Goal: Check status: Check status

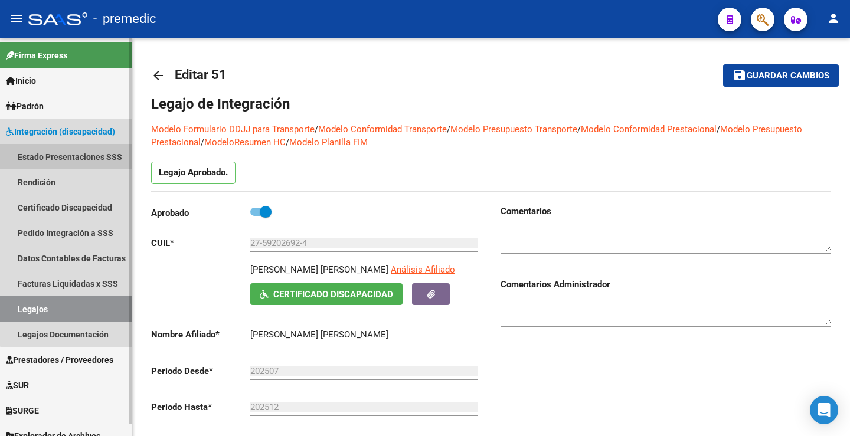
click at [67, 148] on link "Estado Presentaciones SSS" at bounding box center [66, 156] width 132 height 25
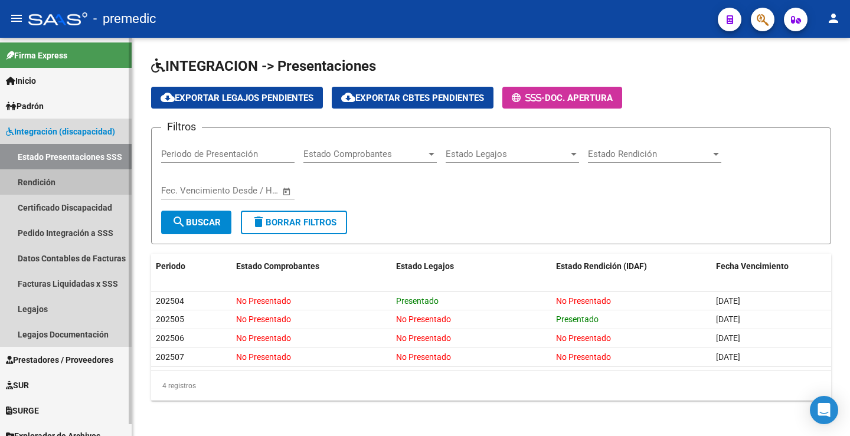
click at [61, 186] on link "Rendición" at bounding box center [66, 181] width 132 height 25
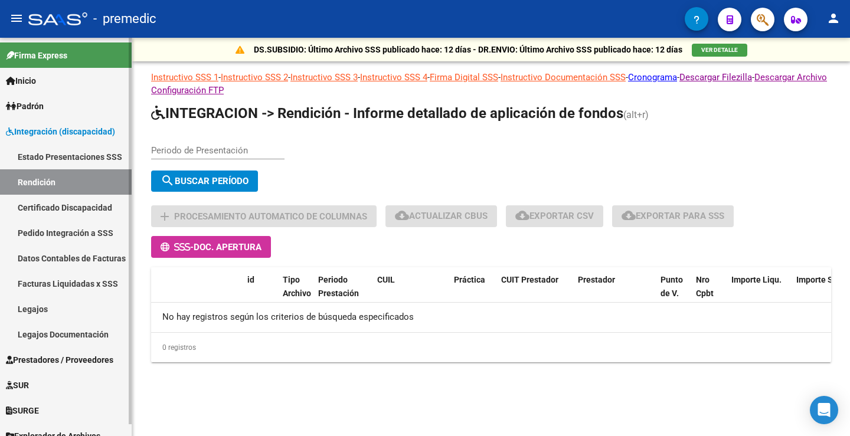
click at [77, 156] on link "Estado Presentaciones SSS" at bounding box center [66, 156] width 132 height 25
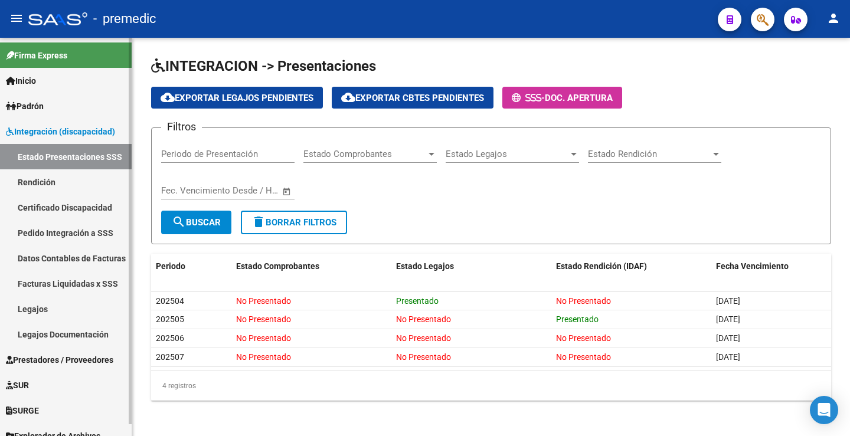
click at [45, 185] on link "Rendición" at bounding box center [66, 181] width 132 height 25
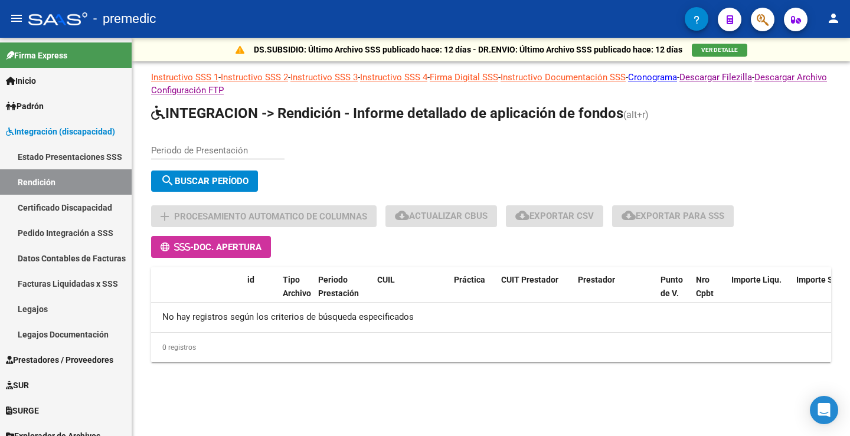
click at [202, 142] on div "Periodo de Presentación" at bounding box center [217, 146] width 133 height 25
type input "202506"
click at [169, 172] on button "search Buscar Período" at bounding box center [204, 181] width 107 height 21
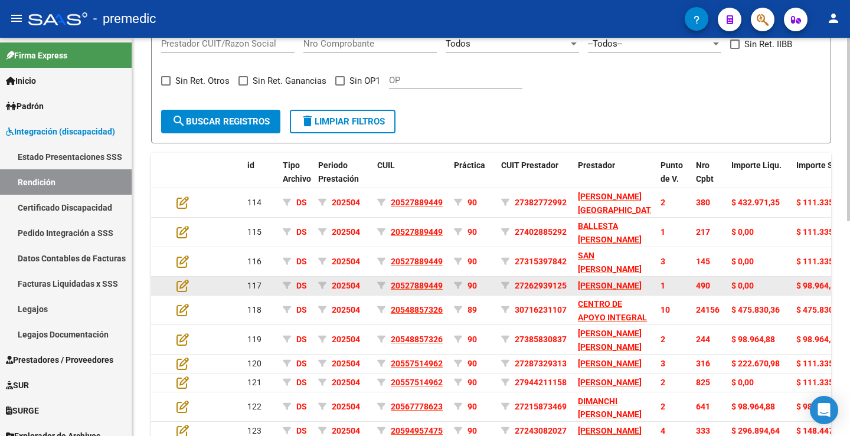
scroll to position [466, 0]
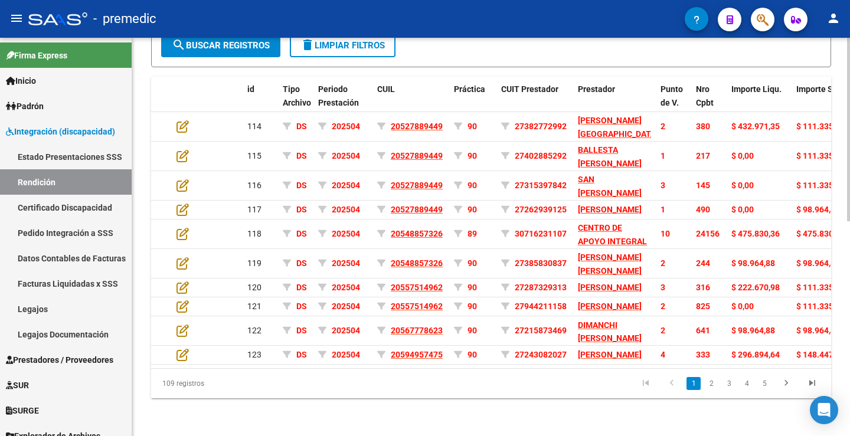
drag, startPoint x: 694, startPoint y: 425, endPoint x: 670, endPoint y: 425, distance: 24.2
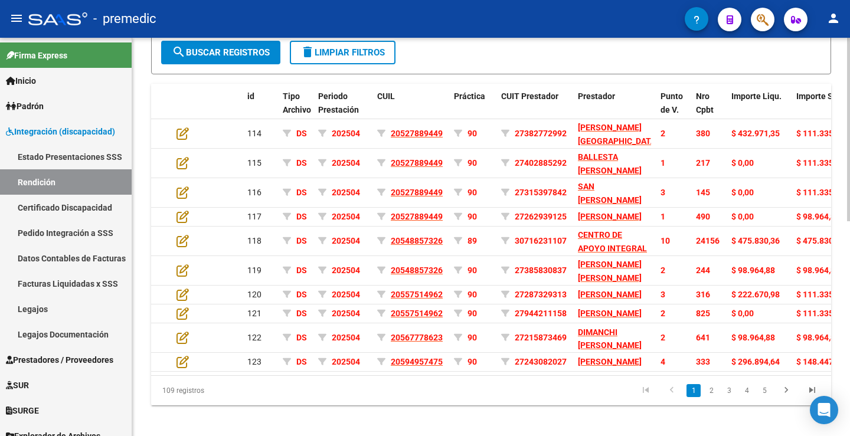
scroll to position [289, 0]
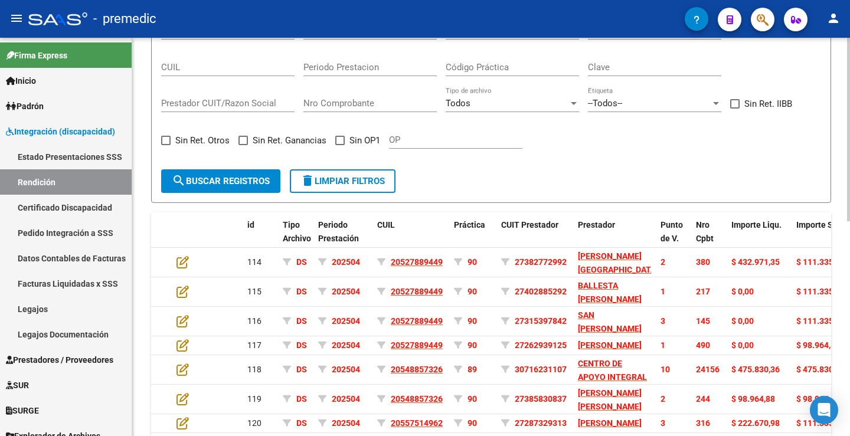
drag, startPoint x: 670, startPoint y: 425, endPoint x: 674, endPoint y: 157, distance: 267.9
click at [764, 148] on div "Todos Solo registros con errores de validación (control 623 instructivo de rend…" at bounding box center [491, 87] width 660 height 146
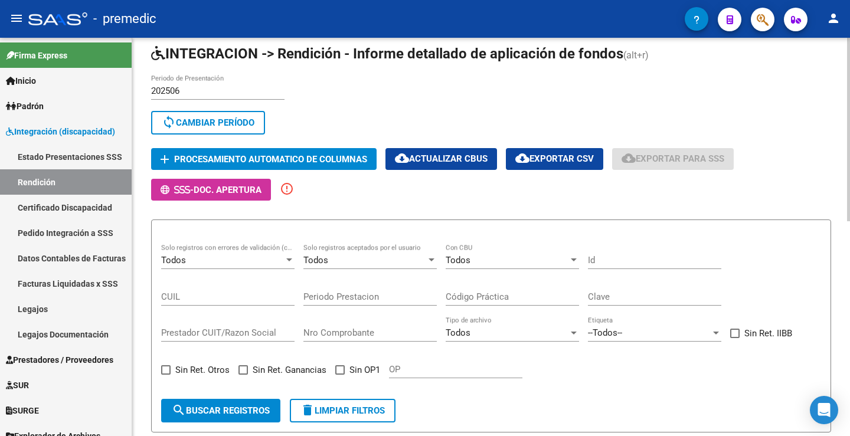
scroll to position [53, 0]
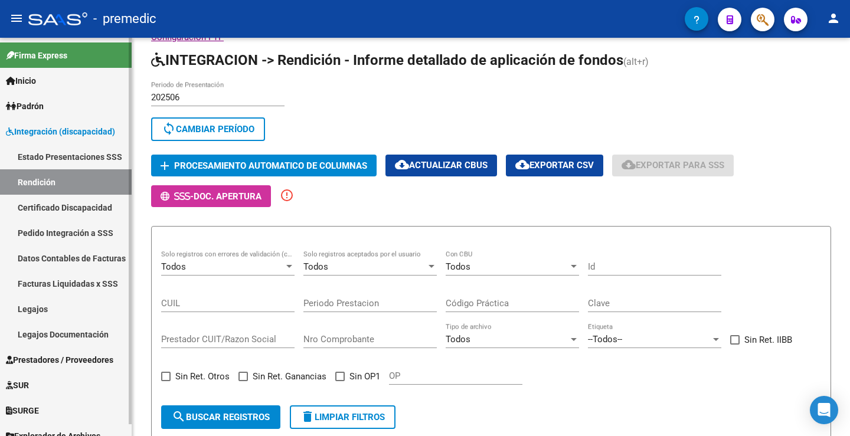
click at [41, 158] on link "Estado Presentaciones SSS" at bounding box center [66, 156] width 132 height 25
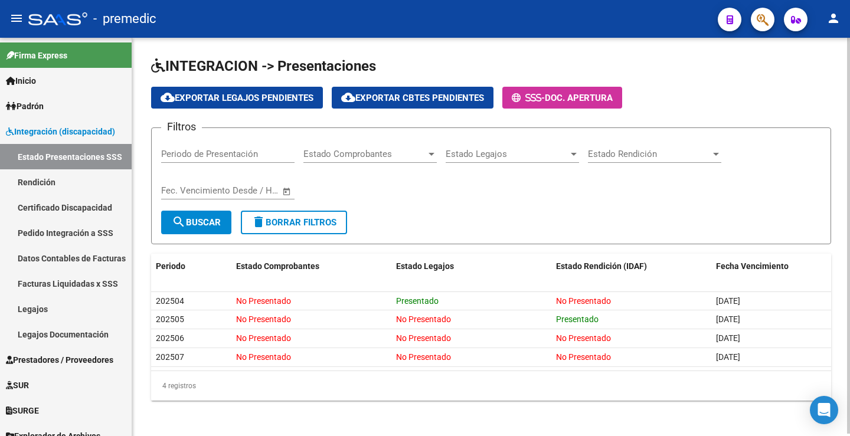
click at [418, 218] on form "Filtros Periodo de Presentación Estado Comprobantes Estado Comprobantes Estado …" at bounding box center [491, 185] width 680 height 117
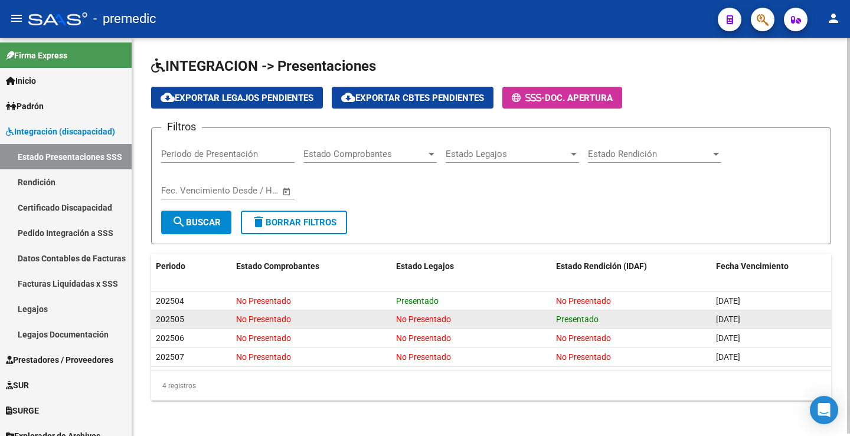
scroll to position [2, 0]
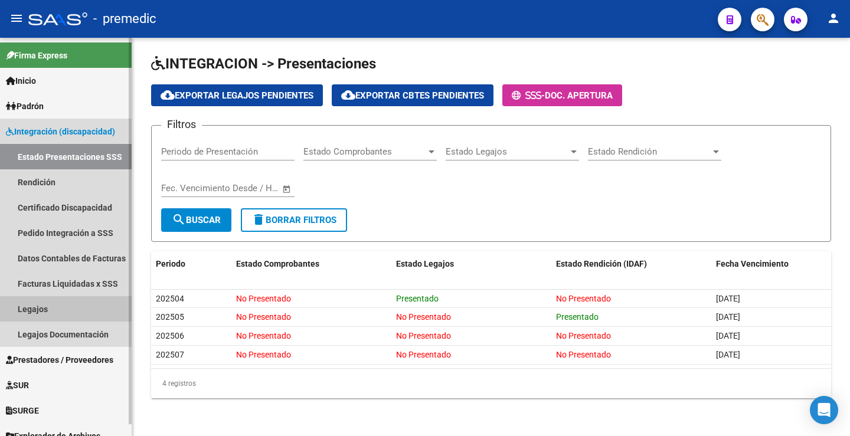
click at [58, 305] on link "Legajos" at bounding box center [66, 308] width 132 height 25
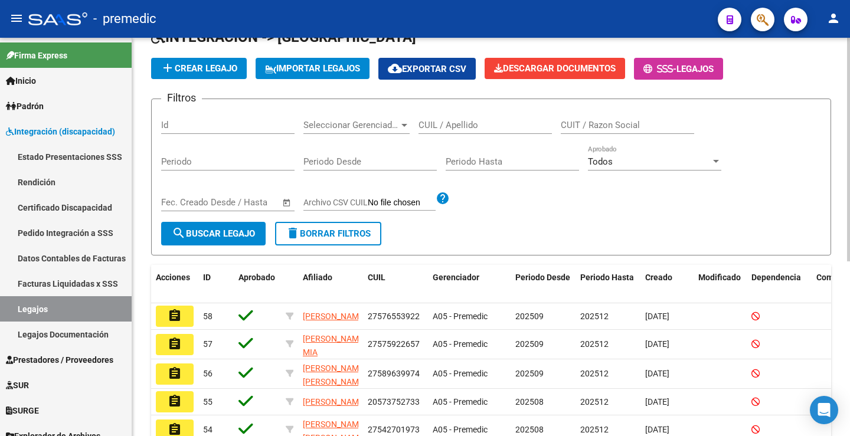
scroll to position [118, 0]
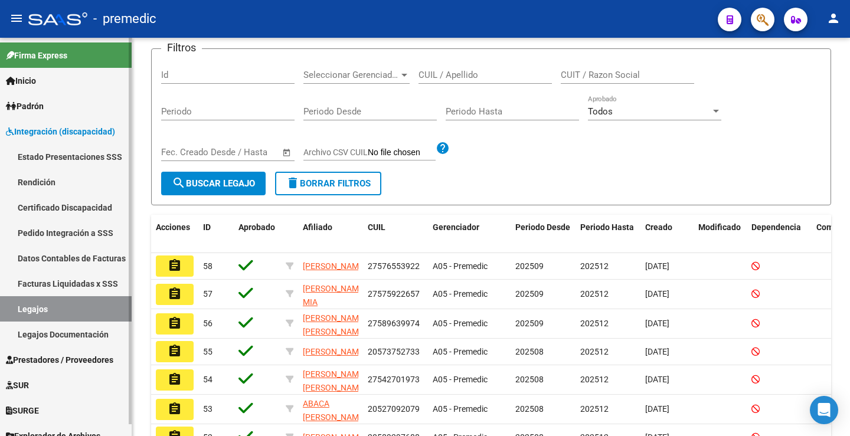
click at [50, 85] on link "Inicio" at bounding box center [66, 80] width 132 height 25
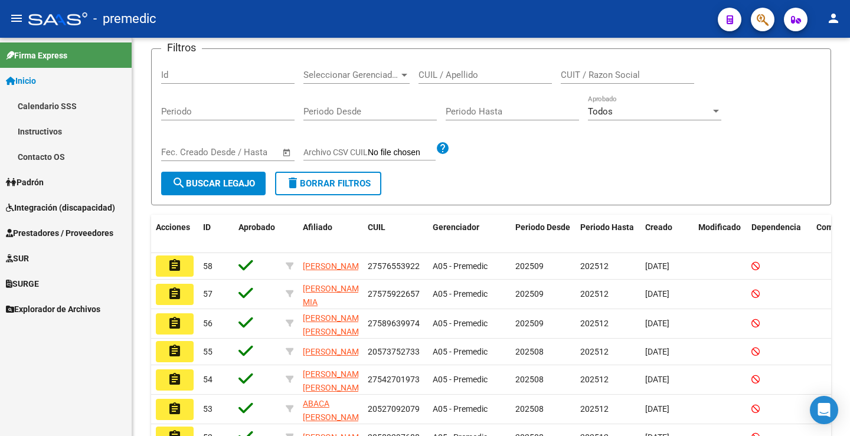
click at [41, 180] on span "Padrón" at bounding box center [25, 182] width 38 height 13
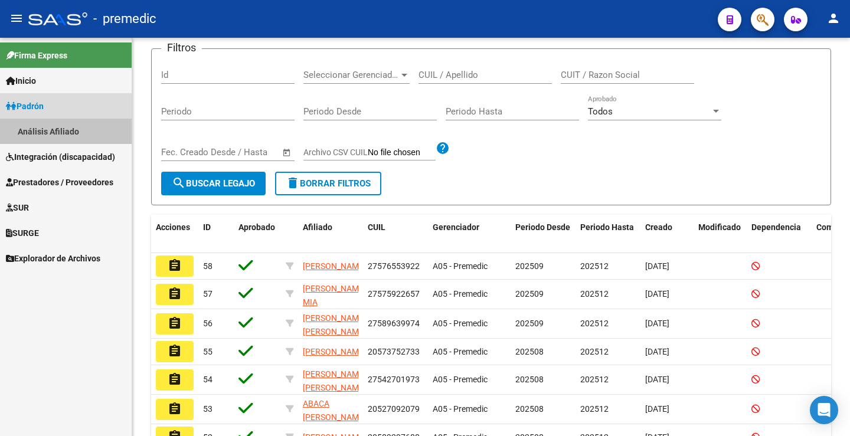
click at [63, 136] on link "Análisis Afiliado" at bounding box center [66, 131] width 132 height 25
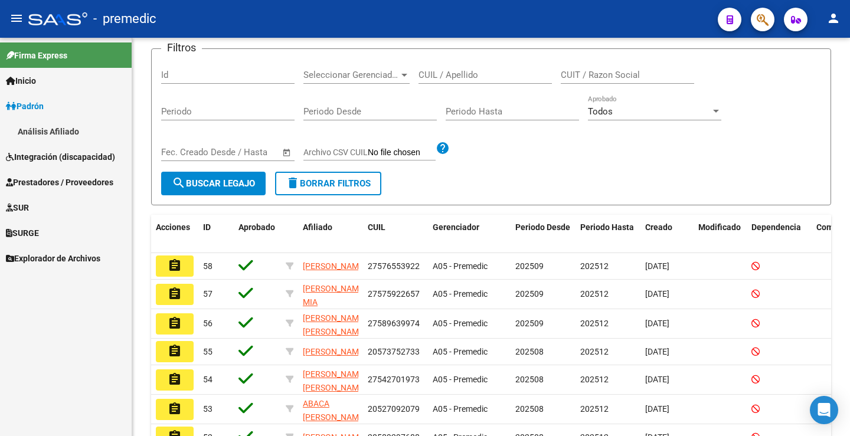
click at [63, 126] on link "Análisis Afiliado" at bounding box center [66, 131] width 132 height 25
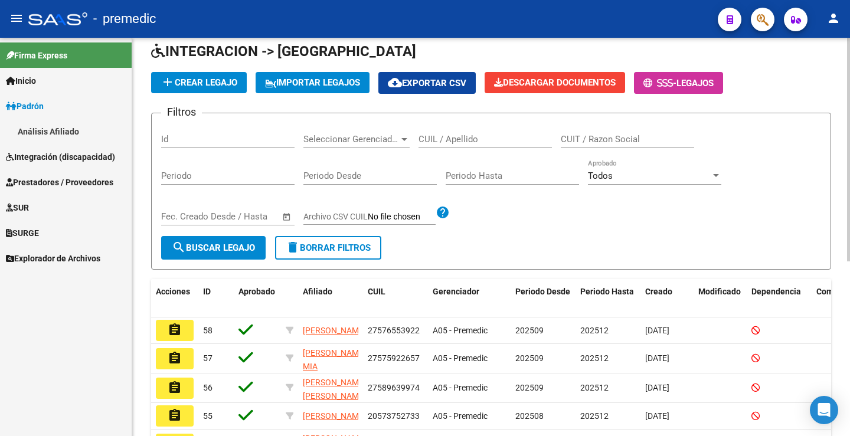
scroll to position [0, 0]
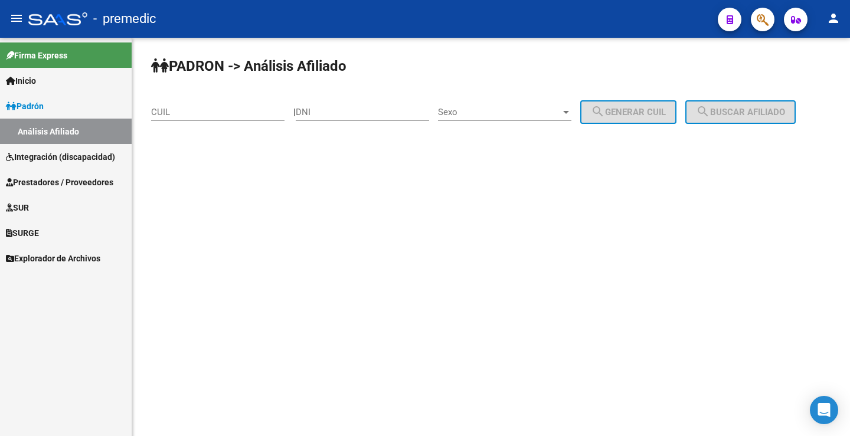
click at [347, 114] on input "DNI" at bounding box center [362, 112] width 133 height 11
paste input "56269634"
type input "56269634"
click at [507, 119] on div "Sexo Sexo" at bounding box center [504, 108] width 133 height 25
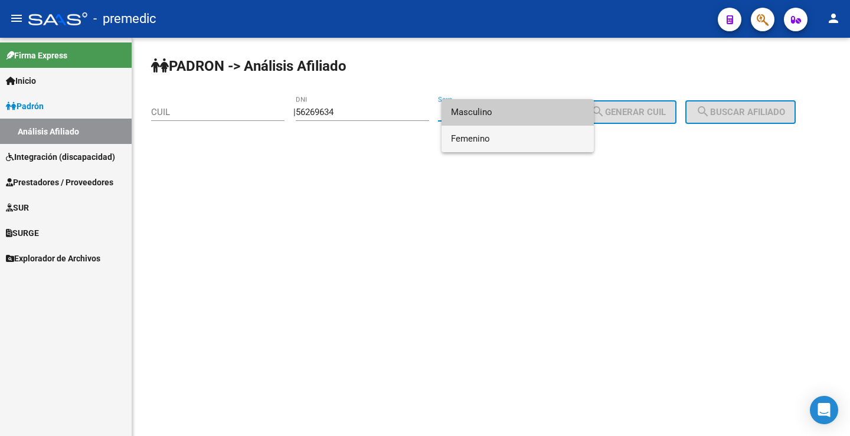
click at [500, 139] on span "Femenino" at bounding box center [517, 139] width 133 height 27
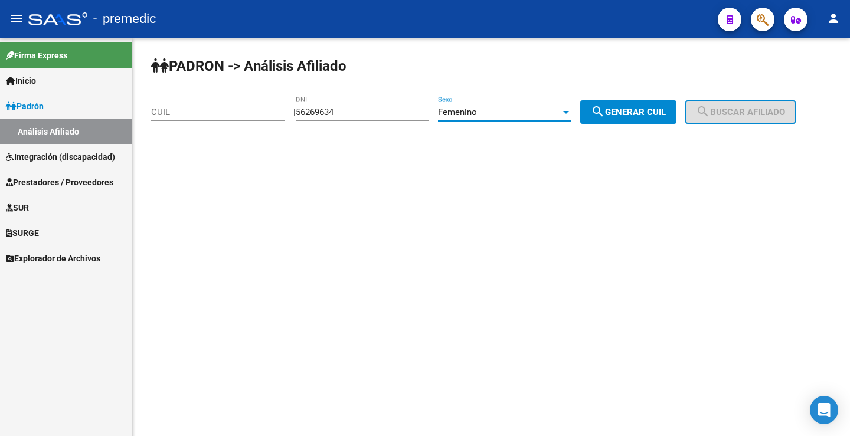
click at [605, 113] on mat-icon "search" at bounding box center [598, 111] width 14 height 14
type input "27-56269634-8"
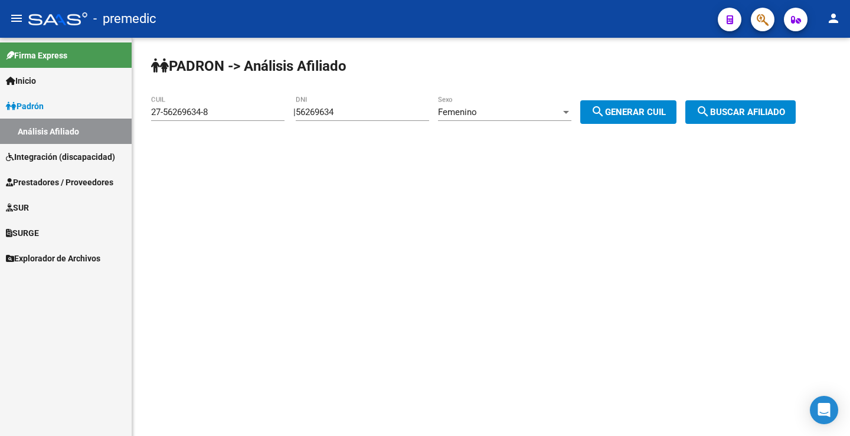
click at [740, 112] on span "search Buscar afiliado" at bounding box center [740, 112] width 89 height 11
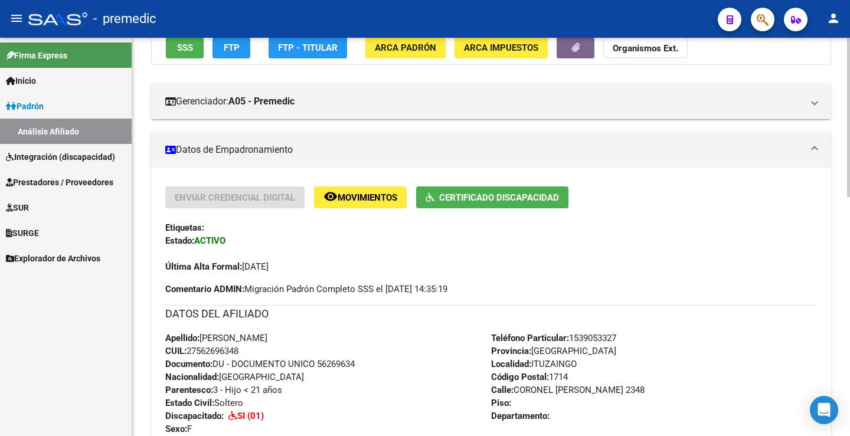
scroll to position [137, 0]
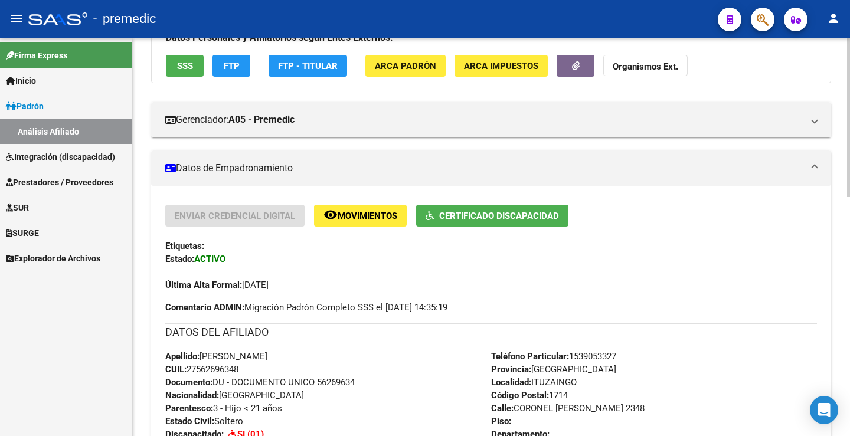
drag, startPoint x: 248, startPoint y: 370, endPoint x: 190, endPoint y: 366, distance: 58.5
click at [190, 366] on div "Apellido: [PERSON_NAME] CUIL: 27562696348 Documento: DU - DOCUMENTO UNICO 56269…" at bounding box center [328, 415] width 326 height 130
copy span "27562696348"
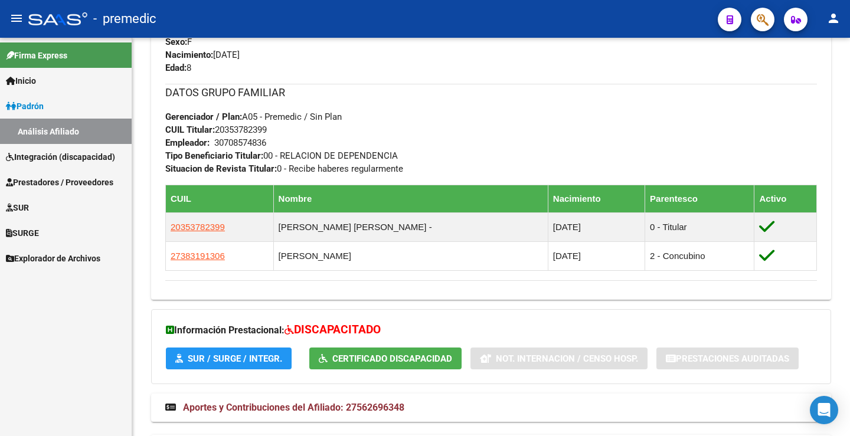
scroll to position [480, 0]
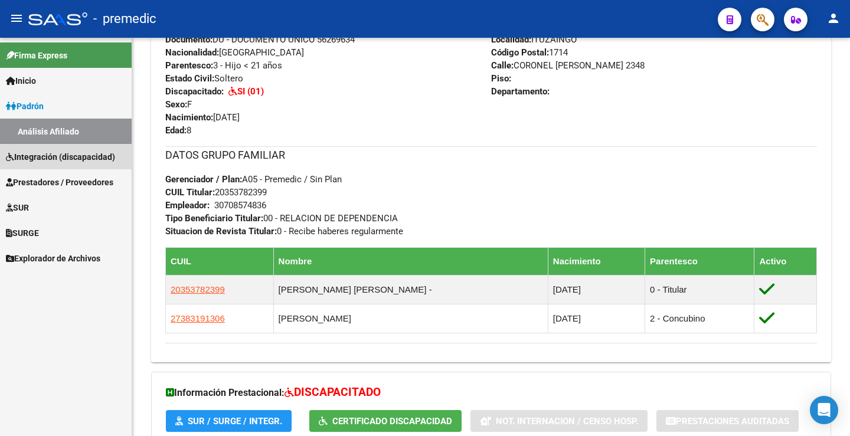
click at [41, 160] on span "Integración (discapacidad)" at bounding box center [60, 156] width 109 height 13
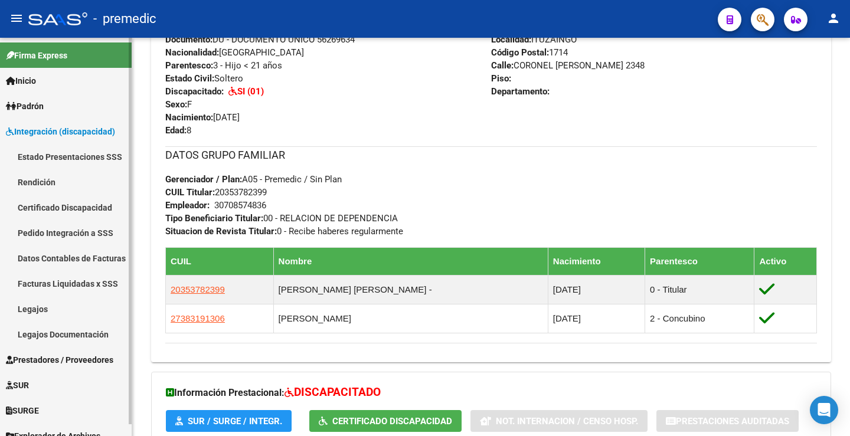
click at [50, 163] on link "Estado Presentaciones SSS" at bounding box center [66, 156] width 132 height 25
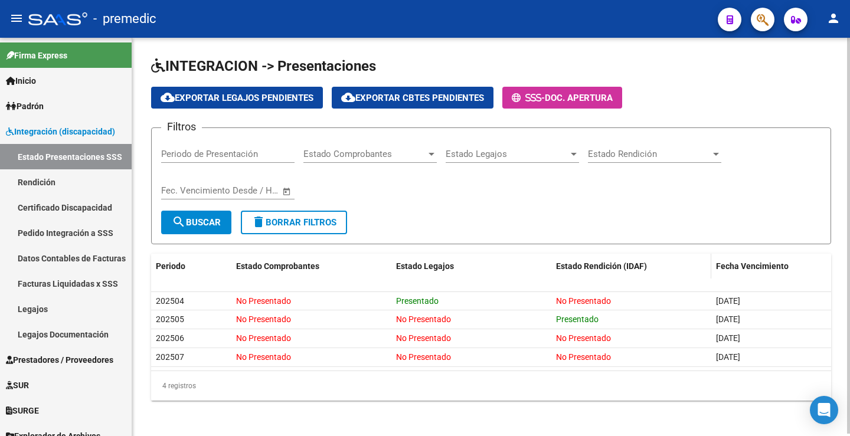
scroll to position [2, 0]
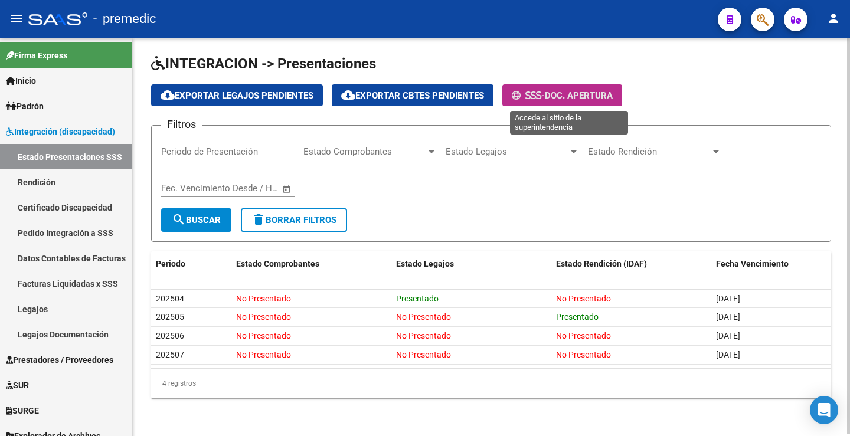
click at [605, 87] on button "- Doc. Apertura" at bounding box center [562, 95] width 120 height 22
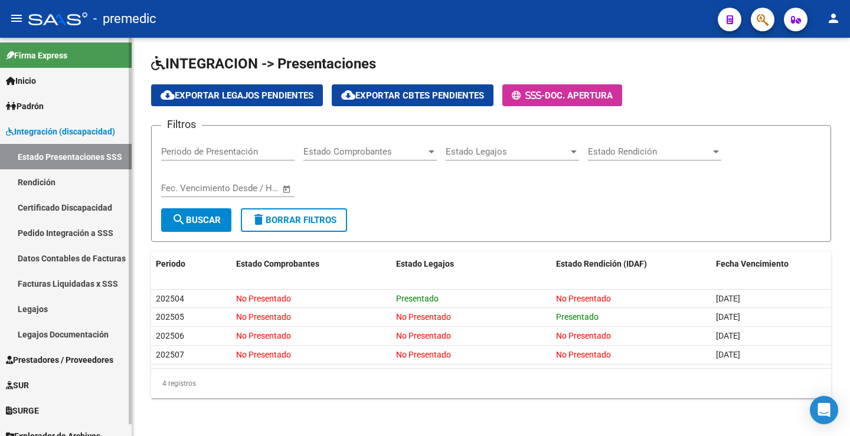
click at [48, 317] on link "Legajos" at bounding box center [66, 308] width 132 height 25
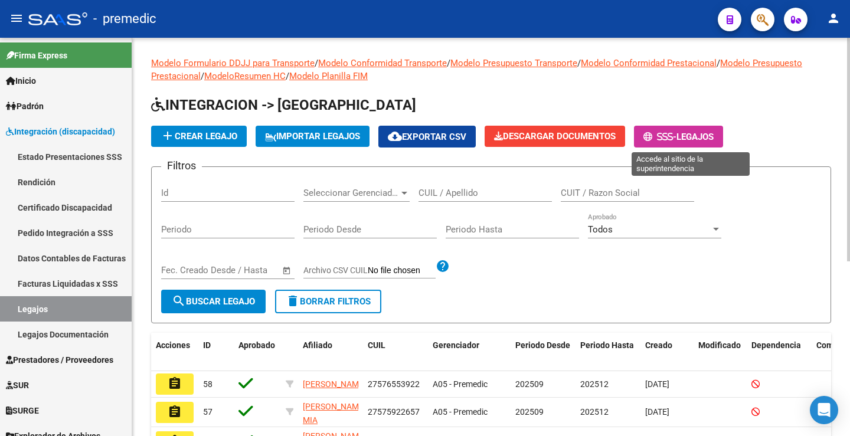
click at [676, 132] on span "-" at bounding box center [659, 137] width 33 height 11
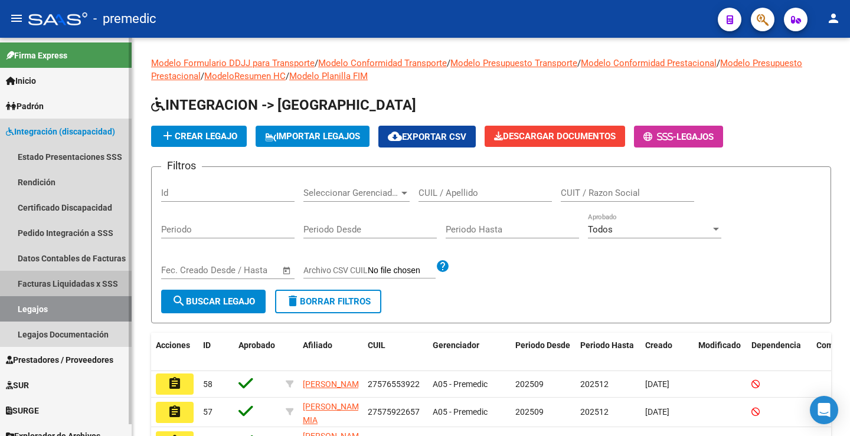
click at [77, 283] on link "Facturas Liquidadas x SSS" at bounding box center [66, 283] width 132 height 25
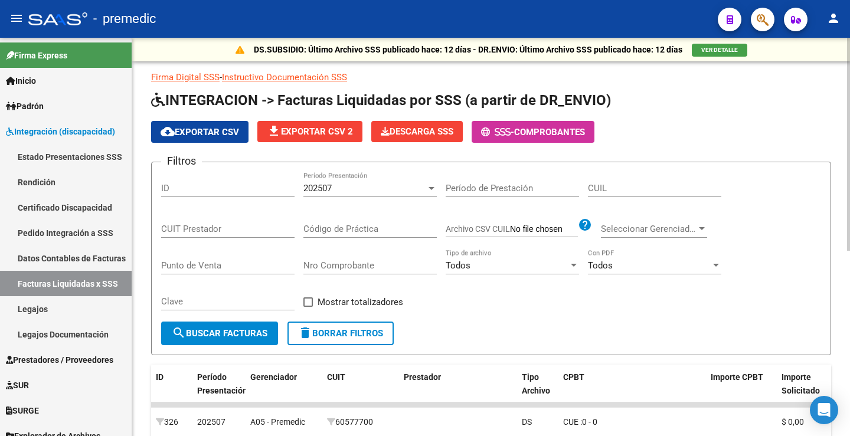
click at [316, 188] on span "202507" at bounding box center [317, 188] width 28 height 11
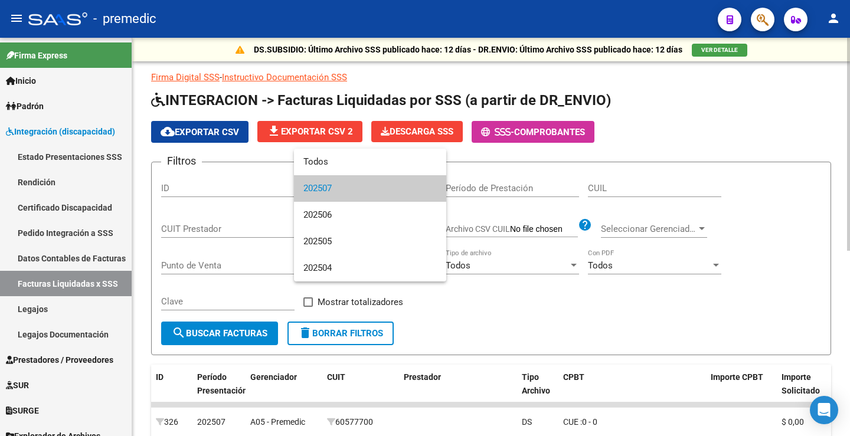
click at [316, 188] on span "202507" at bounding box center [369, 188] width 133 height 27
